Goal: Transaction & Acquisition: Obtain resource

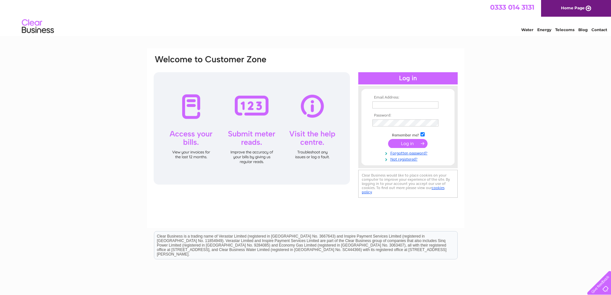
type input "[PERSON_NAME][EMAIL_ADDRESS][DOMAIN_NAME]"
click at [400, 142] on input "submit" at bounding box center [407, 143] width 39 height 9
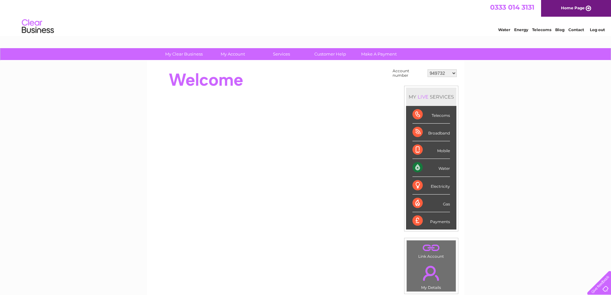
click at [443, 72] on select "949732 951902 951928 951929 955382 955447 955806 955937 956247 956364 956484 95…" at bounding box center [442, 73] width 29 height 8
click at [437, 73] on select "949732 951902 951928 951929 955382 955447 955806 955937 956247 956364 956484 95…" at bounding box center [442, 73] width 29 height 8
select select "30290508"
click at [428, 69] on select "949732 951902 951928 951929 955382 955447 955806 955937 956247 956364 956484 95…" at bounding box center [442, 73] width 29 height 8
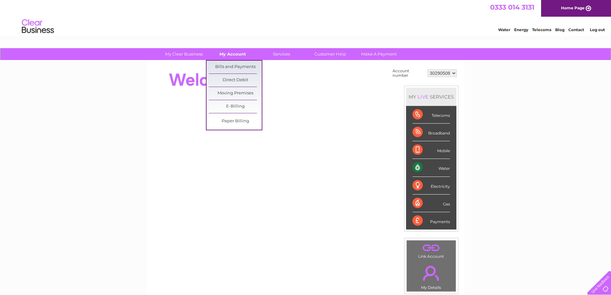
click at [232, 52] on link "My Account" at bounding box center [232, 54] width 53 height 12
click at [232, 108] on link "E-Billing" at bounding box center [235, 106] width 53 height 13
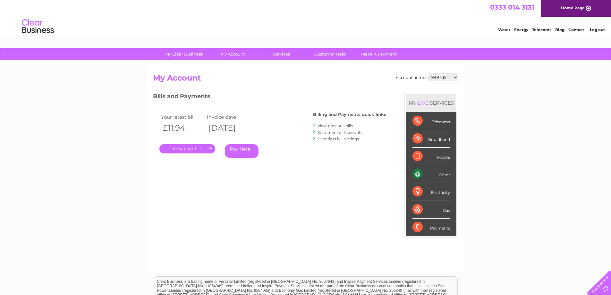
click at [441, 75] on select "949732 951902 951928 951929 955382 955447 955806 955937 956247 956364 956484 95…" at bounding box center [443, 77] width 29 height 8
select select "30290508"
click at [429, 73] on select "949732 951902 951928 951929 955382 955447 955806 955937 956247 956364 956484 95…" at bounding box center [443, 77] width 29 height 8
click at [347, 139] on link "Paperless bill settings" at bounding box center [338, 138] width 41 height 5
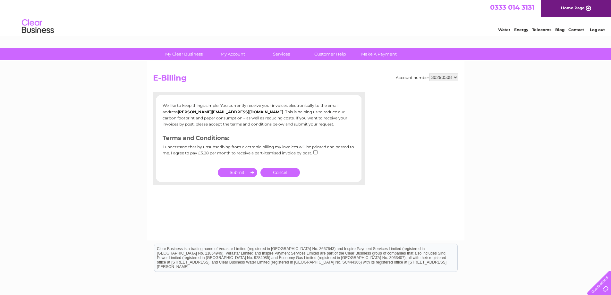
click at [315, 151] on input "checkbox" at bounding box center [315, 152] width 4 height 4
checkbox input "false"
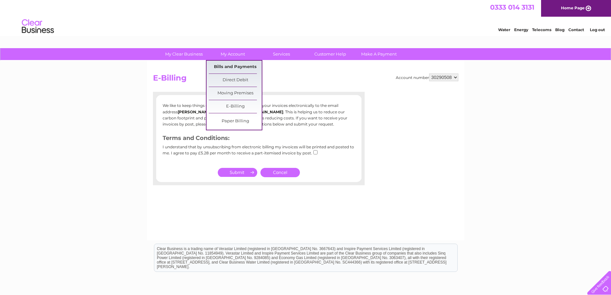
click at [233, 64] on link "Bills and Payments" at bounding box center [235, 67] width 53 height 13
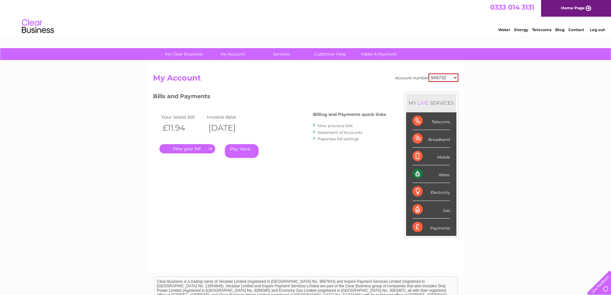
click at [448, 74] on select "949732 951902 951928 951929 955382 955447 955806 955937 956247 956364 956484 95…" at bounding box center [443, 77] width 30 height 8
select select "30290508"
click at [428, 73] on select "949732 951902 951928 951929 955382 955447 955806 955937 956247 956364 956484 95…" at bounding box center [443, 77] width 30 height 8
click at [187, 148] on link "." at bounding box center [187, 148] width 56 height 9
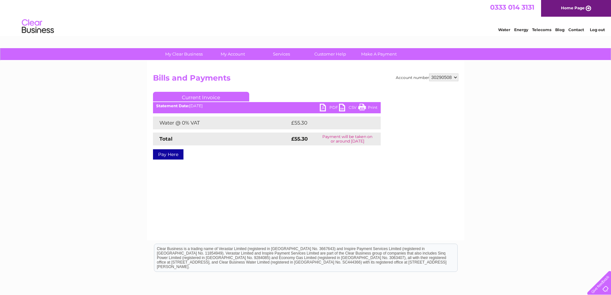
click at [322, 108] on link "PDF" at bounding box center [329, 108] width 19 height 9
click at [436, 77] on select "949732 951902 951928 951929 955382 955447 955806 955937 956247 956364 956484 95…" at bounding box center [443, 77] width 29 height 8
select select "30289445"
click at [429, 73] on select "949732 951902 951928 951929 955382 955447 955806 955937 956247 956364 956484 95…" at bounding box center [443, 77] width 29 height 8
click at [323, 107] on link "PDF" at bounding box center [329, 108] width 19 height 9
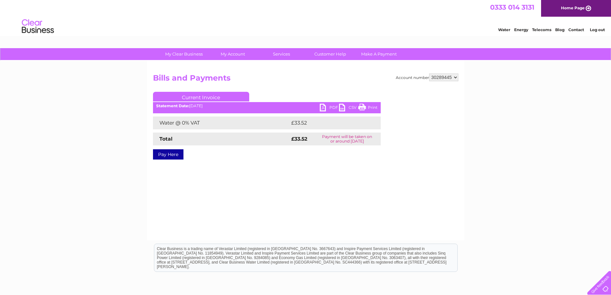
click at [442, 74] on select "949732 951902 951928 951929 955382 955447 955806 955937 956247 956364 956484 95…" at bounding box center [443, 77] width 29 height 8
click at [441, 79] on select "949732 951902 951928 951929 955382 955447 955806 955937 956247 956364 956484 95…" at bounding box center [443, 77] width 29 height 8
click at [437, 78] on select "949732 951902 951928 951929 955382 955447 955806 955937 956247 956364 956484 95…" at bounding box center [443, 77] width 29 height 8
select select "979949"
click at [429, 73] on select "949732 951902 951928 951929 955382 955447 955806 955937 956247 956364 956484 95…" at bounding box center [443, 77] width 29 height 8
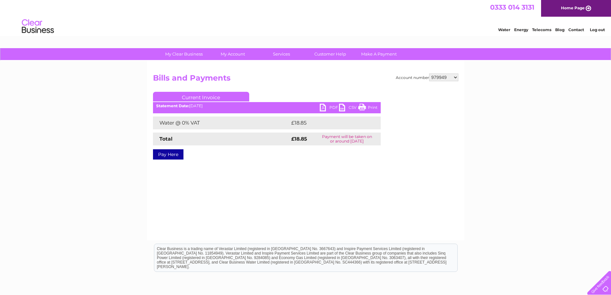
click at [326, 109] on link "PDF" at bounding box center [329, 108] width 19 height 9
click at [440, 76] on select "949732 951902 951928 951929 955382 955447 955806 955937 956247 956364 956484 95…" at bounding box center [443, 77] width 29 height 8
select select "994663"
click at [429, 73] on select "949732 951902 951928 951929 955382 955447 955806 955937 956247 956364 956484 95…" at bounding box center [443, 77] width 29 height 8
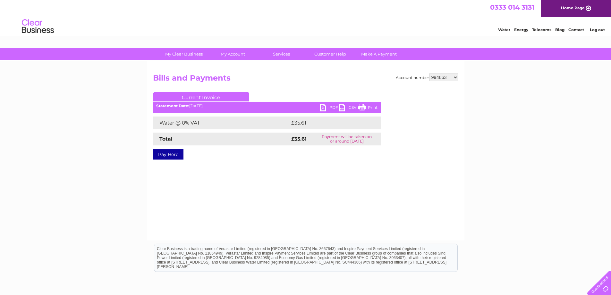
click at [323, 109] on link "PDF" at bounding box center [329, 108] width 19 height 9
drag, startPoint x: 432, startPoint y: 79, endPoint x: 434, endPoint y: 76, distance: 3.5
click at [434, 77] on select "949732 951902 951928 951929 955382 955447 955806 955937 956247 956364 956484 95…" at bounding box center [443, 77] width 29 height 8
select select "988038"
click at [429, 73] on select "949732 951902 951928 951929 955382 955447 955806 955937 956247 956364 956484 95…" at bounding box center [443, 77] width 29 height 8
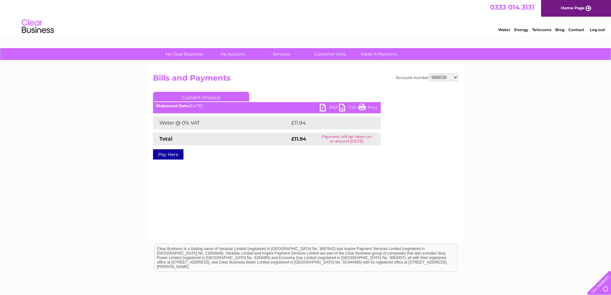
click at [322, 109] on link "PDF" at bounding box center [329, 108] width 19 height 9
click at [433, 74] on select "949732 951902 951928 951929 955382 955447 955806 955937 956247 956364 956484 95…" at bounding box center [443, 77] width 29 height 8
select select "983990"
drag, startPoint x: 433, startPoint y: 74, endPoint x: 440, endPoint y: 80, distance: 8.9
click at [437, 76] on select "949732 951902 951928 951929 955382 955447 955806 955937 956247 956364 956484 95…" at bounding box center [443, 77] width 29 height 8
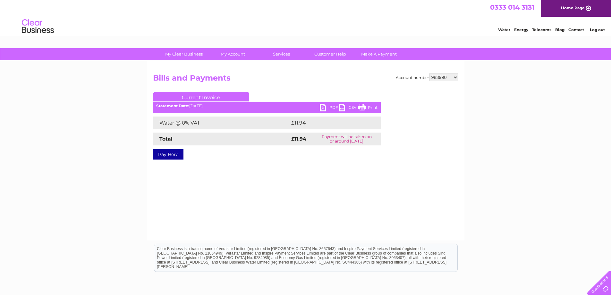
click at [441, 75] on select "949732 951902 951928 951929 955382 955447 955806 955937 956247 956364 956484 95…" at bounding box center [443, 77] width 29 height 8
click at [323, 110] on link "PDF" at bounding box center [329, 108] width 19 height 9
click at [444, 78] on select "949732 951902 951928 951929 955382 955447 955806 955937 956247 956364 956484 95…" at bounding box center [443, 77] width 29 height 8
select select "985823"
click at [429, 73] on select "949732 951902 951928 951929 955382 955447 955806 955937 956247 956364 956484 95…" at bounding box center [443, 77] width 29 height 8
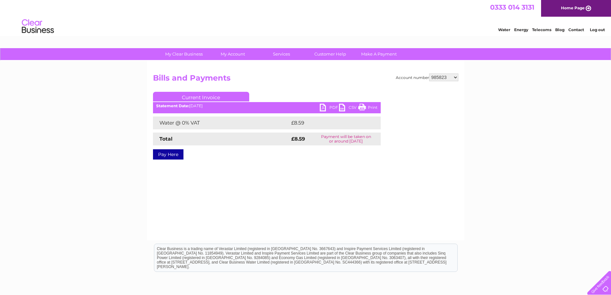
click at [321, 109] on link "PDF" at bounding box center [329, 108] width 19 height 9
click at [442, 77] on select "949732 951902 951928 951929 955382 955447 955806 955937 956247 956364 956484 95…" at bounding box center [443, 77] width 29 height 8
select select "984057"
click at [429, 73] on select "949732 951902 951928 951929 955382 955447 955806 955937 956247 956364 956484 95…" at bounding box center [443, 77] width 29 height 8
click at [323, 106] on link "PDF" at bounding box center [329, 108] width 19 height 9
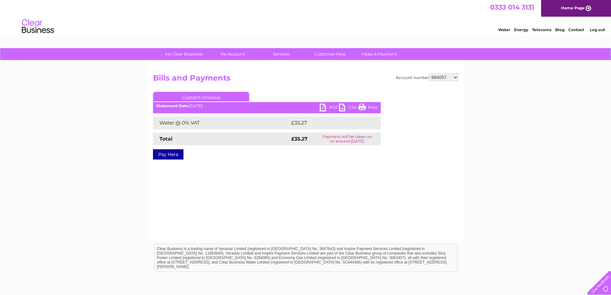
click at [451, 76] on select "949732 951902 951928 951929 955382 955447 955806 955937 956247 956364 956484 95…" at bounding box center [443, 77] width 29 height 8
select select "30280497"
click at [429, 73] on select "949732 951902 951928 951929 955382 955447 955806 955937 956247 956364 956484 95…" at bounding box center [443, 77] width 29 height 8
click at [324, 107] on link "PDF" at bounding box center [329, 108] width 19 height 9
click at [443, 78] on select "949732 951902 951928 951929 955382 955447 955806 955937 956247 956364 956484 95…" at bounding box center [443, 77] width 29 height 8
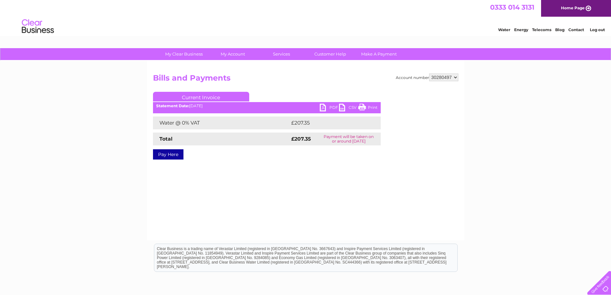
select select "30280496"
click at [429, 73] on select "949732 951902 951928 951929 955382 955447 955806 955937 956247 956364 956484 95…" at bounding box center [443, 77] width 29 height 8
click at [321, 108] on link "PDF" at bounding box center [329, 108] width 19 height 9
click at [442, 75] on select "949732 951902 951928 951929 955382 955447 955806 955937 956247 956364 956484 95…" at bounding box center [443, 77] width 29 height 8
select select "988038"
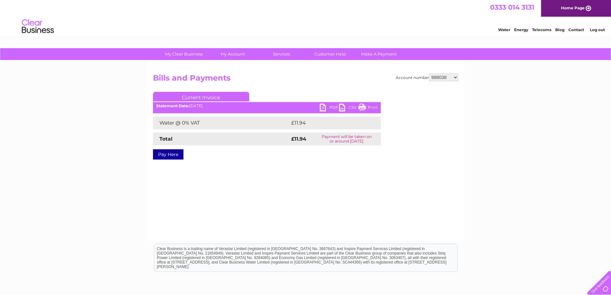
click at [437, 76] on select "949732 951902 951928 951929 955382 955447 955806 955937 956247 956364 956484 95…" at bounding box center [443, 77] width 29 height 8
select select "30279998"
click at [321, 108] on link "PDF" at bounding box center [329, 108] width 19 height 9
click at [443, 76] on select "949732 951902 951928 951929 955382 955447 955806 955937 956247 956364 956484 95…" at bounding box center [443, 77] width 29 height 8
select select "30276438"
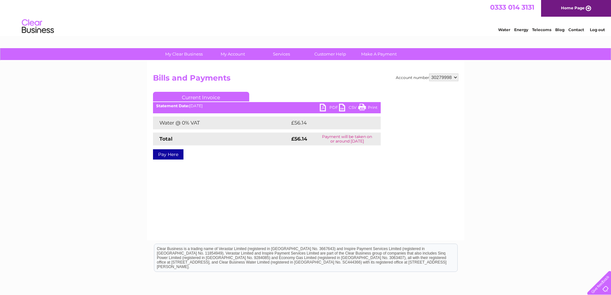
click at [429, 73] on select "949732 951902 951928 951929 955382 955447 955806 955937 956247 956364 956484 95…" at bounding box center [443, 77] width 29 height 8
click at [324, 108] on link "PDF" at bounding box center [329, 108] width 19 height 9
click at [446, 75] on select "949732 951902 951928 951929 955382 955447 955806 955937 956247 956364 956484 95…" at bounding box center [443, 77] width 29 height 8
select select "30320697"
click at [439, 76] on select "949732 951902 951928 951929 955382 955447 955806 955937 956247 956364 956484 95…" at bounding box center [443, 77] width 29 height 8
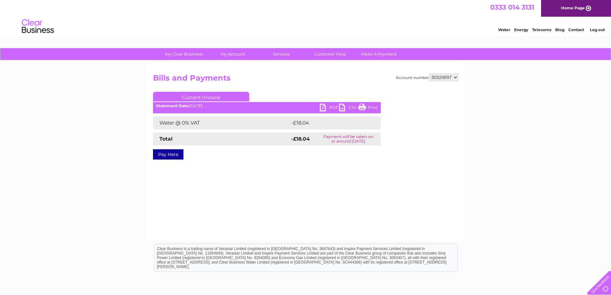
select select "30325884"
click at [429, 73] on select "949732 951902 951928 951929 955382 955447 955806 955937 956247 956364 956484 95…" at bounding box center [443, 77] width 29 height 8
click at [322, 109] on link "PDF" at bounding box center [329, 108] width 19 height 9
click at [323, 112] on link "PDF" at bounding box center [329, 108] width 19 height 9
click at [457, 23] on div "Water Energy Telecoms Blog Contact Log out" at bounding box center [305, 27] width 611 height 21
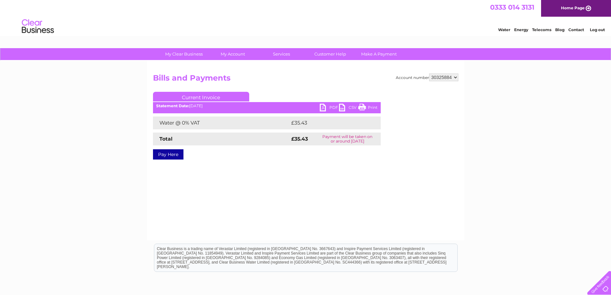
click at [441, 75] on select "949732 951902 951928 951929 955382 955447 955806 955937 956247 956364 956484 95…" at bounding box center [443, 77] width 29 height 8
select select "30312692"
click at [438, 79] on select "949732 951902 951928 951929 955382 955447 955806 955937 956247 956364 956484 95…" at bounding box center [443, 77] width 29 height 8
click at [434, 84] on h2 "Bills and Payments" at bounding box center [305, 79] width 305 height 12
click at [436, 77] on select "949732 951902 951928 951929 955382 955447 955806 955937 956247 956364 956484 95…" at bounding box center [443, 77] width 29 height 8
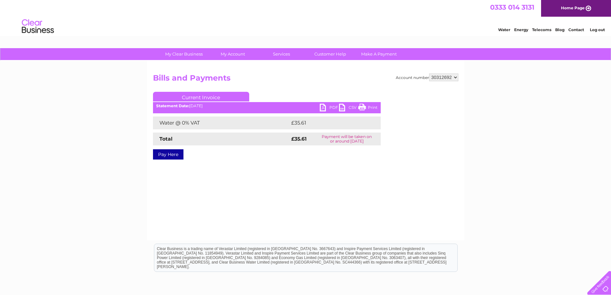
select select "30319761"
click at [429, 73] on select "949732 951902 951928 951929 955382 955447 955806 955937 956247 956364 956484 95…" at bounding box center [443, 77] width 29 height 8
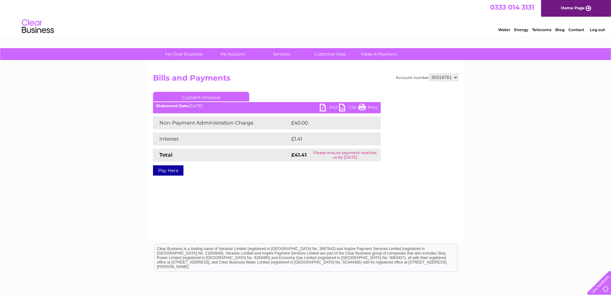
click at [325, 108] on link "PDF" at bounding box center [329, 108] width 19 height 9
click at [441, 79] on select "949732 951902 951928 951929 955382 955447 955806 955937 956247 956364 956484 95…" at bounding box center [443, 77] width 29 height 8
select select "30316646"
click at [429, 73] on select "949732 951902 951928 951929 955382 955447 955806 955937 956247 956364 956484 95…" at bounding box center [443, 77] width 29 height 8
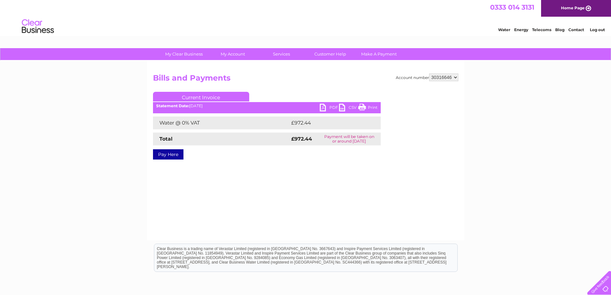
click at [323, 108] on link "PDF" at bounding box center [329, 108] width 19 height 9
click at [444, 78] on select "949732 951902 951928 951929 955382 955447 955806 955937 956247 956364 956484 95…" at bounding box center [443, 77] width 29 height 8
select select "30298411"
click at [429, 73] on select "949732 951902 951928 951929 955382 955447 955806 955937 956247 956364 956484 95…" at bounding box center [443, 77] width 29 height 8
click at [323, 107] on link "PDF" at bounding box center [329, 108] width 19 height 9
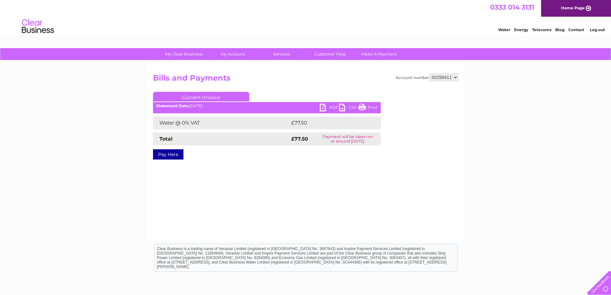
click at [463, 30] on div "Water Energy Telecoms Blog Contact Log out" at bounding box center [305, 27] width 611 height 21
click at [443, 75] on select "949732 951902 951928 951929 955382 955447 955806 955937 956247 956364 956484 95…" at bounding box center [443, 77] width 29 height 8
select select "30290410"
click at [429, 73] on select "949732 951902 951928 951929 955382 955447 955806 955937 956247 956364 956484 95…" at bounding box center [443, 77] width 29 height 8
click at [323, 112] on link "PDF" at bounding box center [329, 108] width 19 height 9
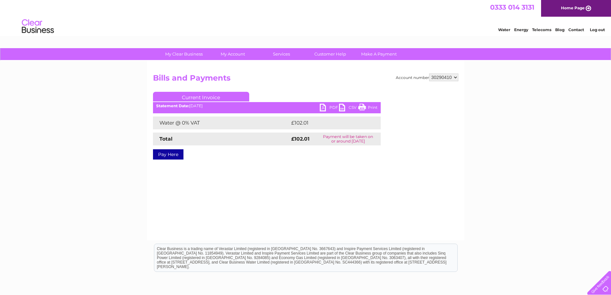
click at [455, 78] on select "949732 951902 951928 951929 955382 955447 955806 955937 956247 956364 956484 95…" at bounding box center [443, 77] width 29 height 8
select select "984056"
click at [429, 73] on select "949732 951902 951928 951929 955382 955447 955806 955937 956247 956364 956484 95…" at bounding box center [443, 77] width 29 height 8
click at [323, 109] on link "PDF" at bounding box center [329, 108] width 19 height 9
click at [442, 74] on div "Account number 949732 951902 951928 951929 955382 955447 955806 955937 956247 9…" at bounding box center [306, 151] width 318 height 180
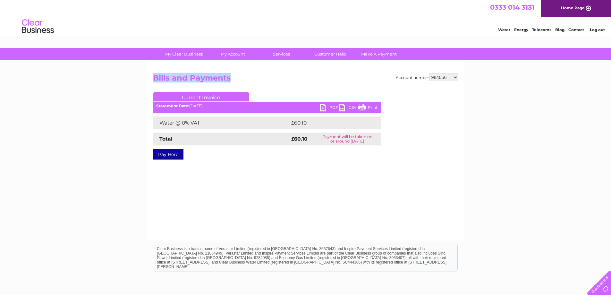
click at [442, 76] on select "949732 951902 951928 951929 955382 955447 955806 955937 956247 956364 956484 95…" at bounding box center [443, 77] width 29 height 8
select select "1141957"
click at [324, 108] on link "PDF" at bounding box center [329, 108] width 19 height 9
click at [442, 77] on select "949732 951902 951928 951929 955382 955447 955806 955937 956247 956364 956484 95…" at bounding box center [443, 77] width 29 height 8
select select "1140583"
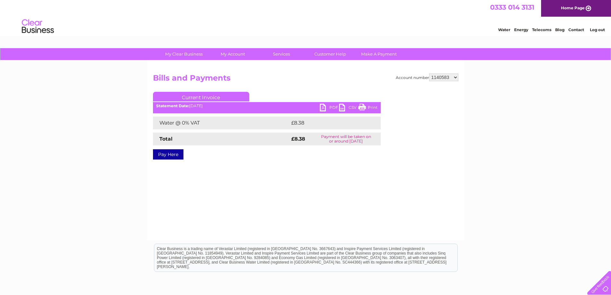
click at [429, 73] on select "949732 951902 951928 951929 955382 955447 955806 955937 956247 956364 956484 95…" at bounding box center [443, 77] width 29 height 8
click at [324, 108] on link "PDF" at bounding box center [329, 108] width 19 height 9
click at [435, 80] on select "949732 951902 951928 951929 955382 955447 955806 955937 956247 956364 956484 95…" at bounding box center [443, 77] width 29 height 8
select select "1139389"
click at [429, 73] on select "949732 951902 951928 951929 955382 955447 955806 955937 956247 956364 956484 95…" at bounding box center [443, 77] width 29 height 8
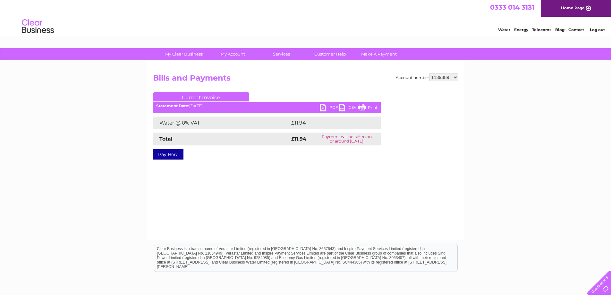
click at [323, 109] on link "PDF" at bounding box center [329, 108] width 19 height 9
click at [436, 73] on div "Account number 949732 951902 951928 951929 955382 955447 955806 955937 956247 9…" at bounding box center [306, 151] width 318 height 180
click at [437, 75] on select "949732 951902 951928 951929 955382 955447 955806 955937 956247 956364 956484 95…" at bounding box center [443, 77] width 29 height 8
select select "30287992"
click at [429, 73] on select "949732 951902 951928 951929 955382 955447 955806 955937 956247 956364 956484 95…" at bounding box center [443, 77] width 29 height 8
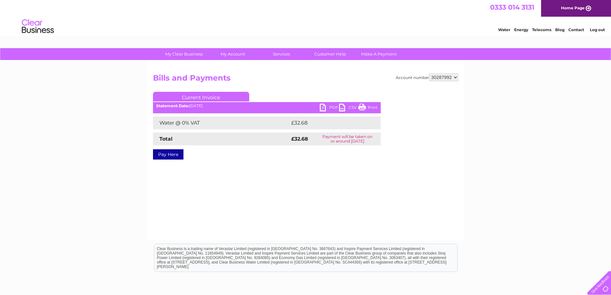
click at [321, 109] on link "PDF" at bounding box center [329, 108] width 19 height 9
click at [445, 74] on select "949732 951902 951928 951929 955382 955447 955806 955937 956247 956364 956484 95…" at bounding box center [443, 77] width 29 height 8
select select "30277075"
click at [429, 73] on select "949732 951902 951928 951929 955382 955447 955806 955937 956247 956364 956484 95…" at bounding box center [443, 77] width 29 height 8
click at [322, 107] on link "PDF" at bounding box center [329, 108] width 19 height 9
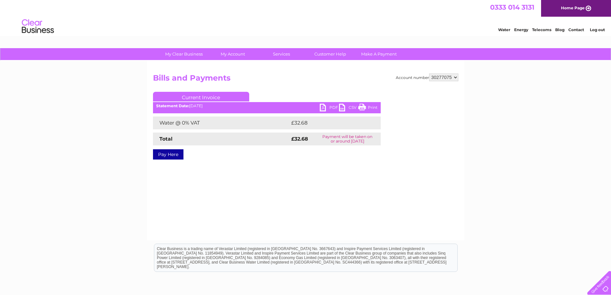
click at [445, 78] on select "949732 951902 951928 951929 955382 955447 955806 955937 956247 956364 956484 95…" at bounding box center [443, 77] width 29 height 8
select select "30289445"
click at [429, 73] on select "949732 951902 951928 951929 955382 955447 955806 955937 956247 956364 956484 95…" at bounding box center [443, 77] width 29 height 8
click at [321, 108] on link "PDF" at bounding box center [329, 108] width 19 height 9
click at [442, 76] on select "949732 951902 951928 951929 955382 955447 955806 955937 956247 956364 956484 95…" at bounding box center [443, 77] width 29 height 8
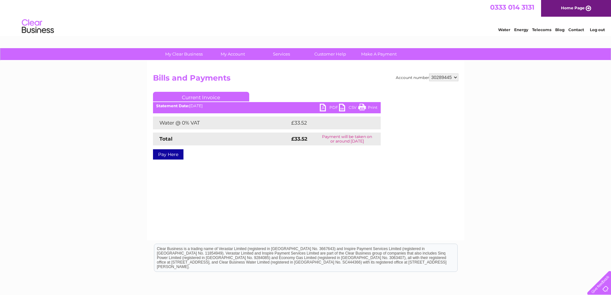
select select "30320697"
click at [429, 73] on select "949732 951902 951928 951929 955382 955447 955806 955937 956247 956364 956484 95…" at bounding box center [443, 77] width 29 height 8
click at [321, 106] on link "PDF" at bounding box center [329, 108] width 19 height 9
click at [442, 76] on select "949732 951902 951928 951929 955382 955447 955806 955937 956247 956364 956484 95…" at bounding box center [443, 77] width 29 height 8
click at [442, 77] on select "949732 951902 951928 951929 955382 955447 955806 955937 956247 956364 956484 95…" at bounding box center [443, 77] width 29 height 8
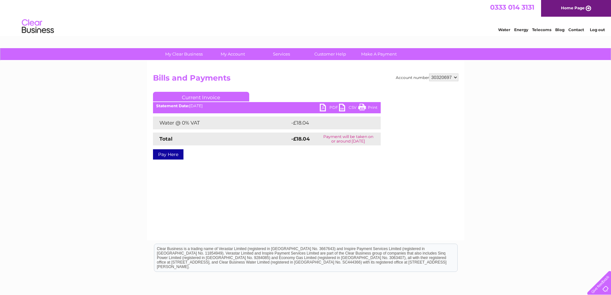
select select "30320785"
click at [429, 73] on select "949732 951902 951928 951929 955382 955447 955806 955937 956247 956364 956484 95…" at bounding box center [443, 77] width 29 height 8
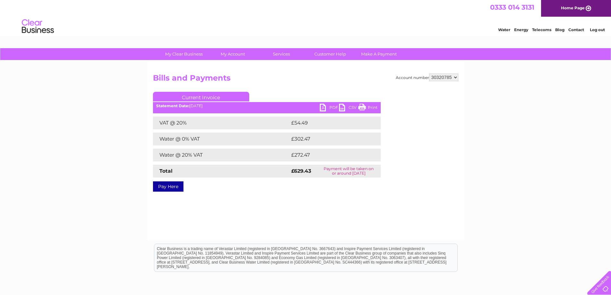
click at [322, 105] on link "PDF" at bounding box center [329, 108] width 19 height 9
drag, startPoint x: 445, startPoint y: 77, endPoint x: 442, endPoint y: 79, distance: 3.5
click at [445, 77] on select "949732 951902 951928 951929 955382 955447 955806 955937 956247 956364 956484 95…" at bounding box center [443, 77] width 29 height 8
select select "30312692"
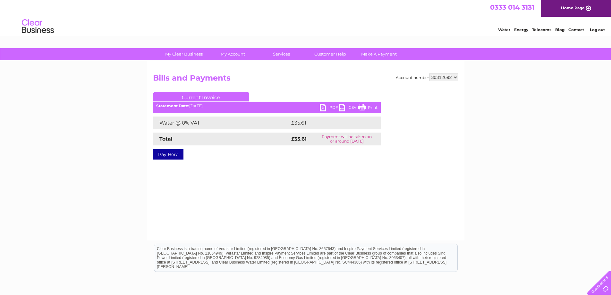
click at [443, 85] on div "Account number 949732 951902 951928 951929 955382 955447 955806 955937 956247 9…" at bounding box center [305, 121] width 305 height 96
select select "30317364"
click at [429, 73] on select "949732 951902 951928 951929 955382 955447 955806 955937 956247 956364 956484 95…" at bounding box center [443, 77] width 29 height 8
click at [322, 109] on link "PDF" at bounding box center [329, 108] width 19 height 9
click at [446, 74] on select "949732 951902 951928 951929 955382 955447 955806 955937 956247 956364 956484 95…" at bounding box center [443, 77] width 29 height 8
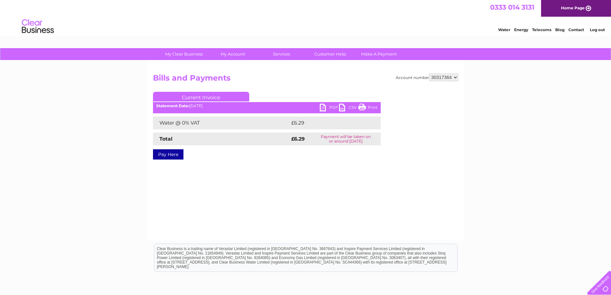
select select "30317482"
click at [448, 79] on select "949732 951902 951928 951929 955382 955447 955806 955937 956247 956364 956484 95…" at bounding box center [443, 77] width 29 height 8
drag, startPoint x: 0, startPoint y: 0, endPoint x: 448, endPoint y: 79, distance: 454.9
click at [448, 79] on select "949732 951902 951928 951929 955382 955447 955806 955937 956247 956364 956484 95…" at bounding box center [443, 77] width 29 height 8
select select "30317321"
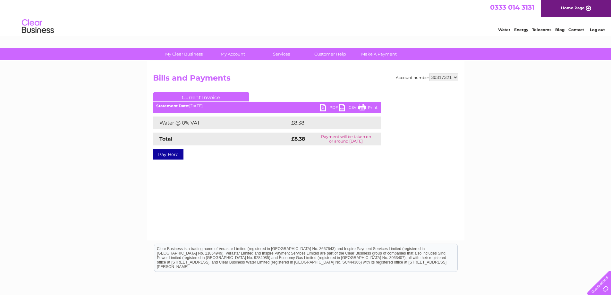
click at [429, 73] on select "949732 951902 951928 951929 955382 955447 955806 955937 956247 956364 956484 95…" at bounding box center [443, 77] width 29 height 8
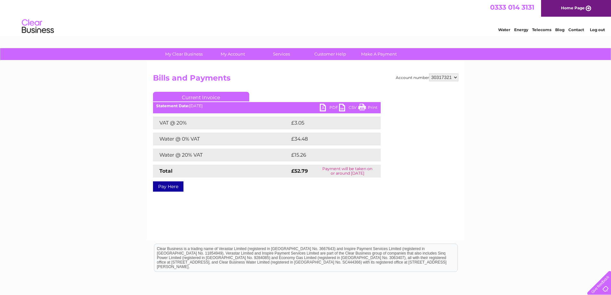
click at [325, 106] on link "PDF" at bounding box center [329, 108] width 19 height 9
click at [437, 77] on select "949732 951902 951928 951929 955382 955447 955806 955937 956247 956364 956484 95…" at bounding box center [443, 77] width 29 height 8
select select "30317482"
click at [429, 73] on select "949732 951902 951928 951929 955382 955447 955806 955937 956247 956364 956484 95…" at bounding box center [443, 77] width 29 height 8
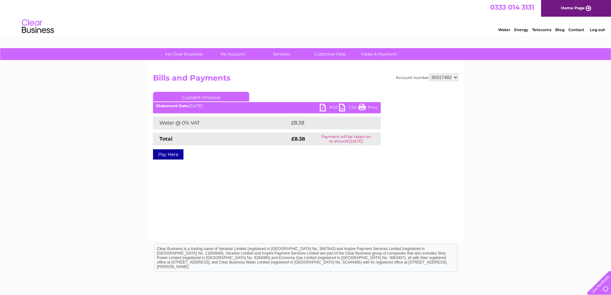
click at [323, 109] on link "PDF" at bounding box center [329, 108] width 19 height 9
click at [440, 74] on select "949732 951902 951928 951929 955382 955447 955806 955937 956247 956364 956484 95…" at bounding box center [443, 77] width 29 height 8
select select "30316394"
click at [429, 73] on select "949732 951902 951928 951929 955382 955447 955806 955937 956247 956364 956484 95…" at bounding box center [443, 77] width 29 height 8
click at [322, 107] on link "PDF" at bounding box center [329, 108] width 19 height 9
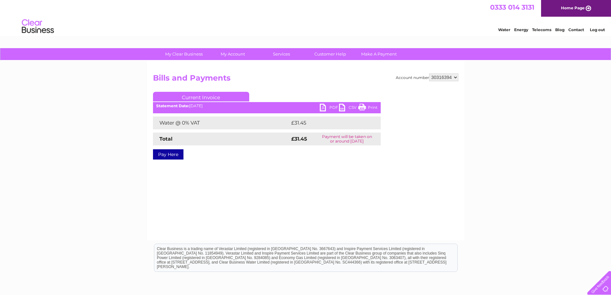
click at [440, 80] on select "949732 951902 951928 951929 955382 955447 955806 955937 956247 956364 956484 95…" at bounding box center [443, 77] width 29 height 8
select select "30312692"
click at [326, 107] on link "PDF" at bounding box center [329, 108] width 19 height 9
click at [443, 79] on select "949732 951902 951928 951929 955382 955447 955806 955937 956247 956364 956484 95…" at bounding box center [443, 77] width 29 height 8
click at [444, 78] on select "949732 951902 951928 951929 955382 955447 955806 955937 956247 956364 956484 95…" at bounding box center [443, 77] width 29 height 8
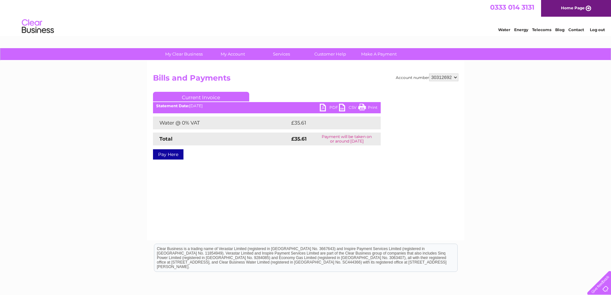
select select "30313627"
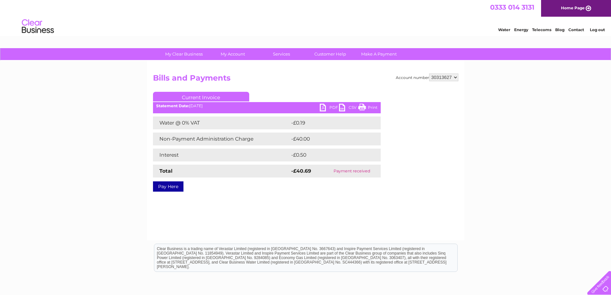
click at [435, 80] on select "949732 951902 951928 951929 955382 955447 955806 955937 956247 956364 956484 95…" at bounding box center [443, 77] width 29 height 8
select select "30305795"
click at [429, 73] on select "949732 951902 951928 951929 955382 955447 955806 955937 956247 956364 956484 95…" at bounding box center [443, 77] width 29 height 8
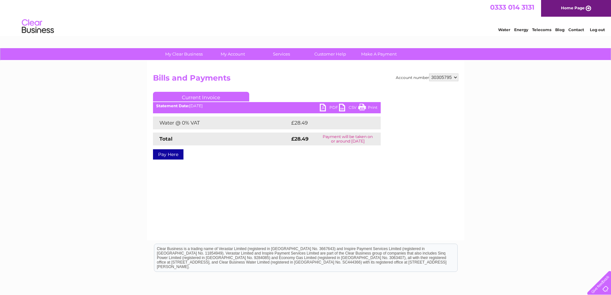
click at [326, 106] on link "PDF" at bounding box center [329, 108] width 19 height 9
click at [450, 78] on select "949732 951902 951928 951929 955382 955447 955806 955937 956247 956364 956484 95…" at bounding box center [443, 77] width 29 height 8
select select "30290410"
click at [444, 76] on select "949732 951902 951928 951929 955382 955447 955806 955937 956247 956364 956484 95…" at bounding box center [443, 77] width 29 height 8
click at [429, 73] on select "949732 951902 951928 951929 955382 955447 955806 955937 956247 956364 956484 95…" at bounding box center [443, 77] width 29 height 8
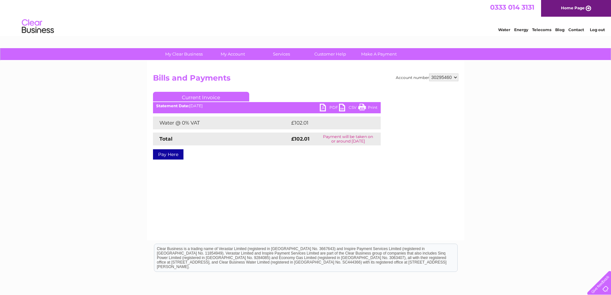
click at [323, 108] on link "PDF" at bounding box center [329, 108] width 19 height 9
click at [443, 77] on select "949732 951902 951928 951929 955382 955447 955806 955937 956247 956364 956484 95…" at bounding box center [443, 77] width 29 height 8
select select "30290508"
click at [429, 73] on select "949732 951902 951928 951929 955382 955447 955806 955937 956247 956364 956484 95…" at bounding box center [443, 77] width 29 height 8
click at [323, 109] on link "PDF" at bounding box center [329, 108] width 19 height 9
